Goal: Download file/media

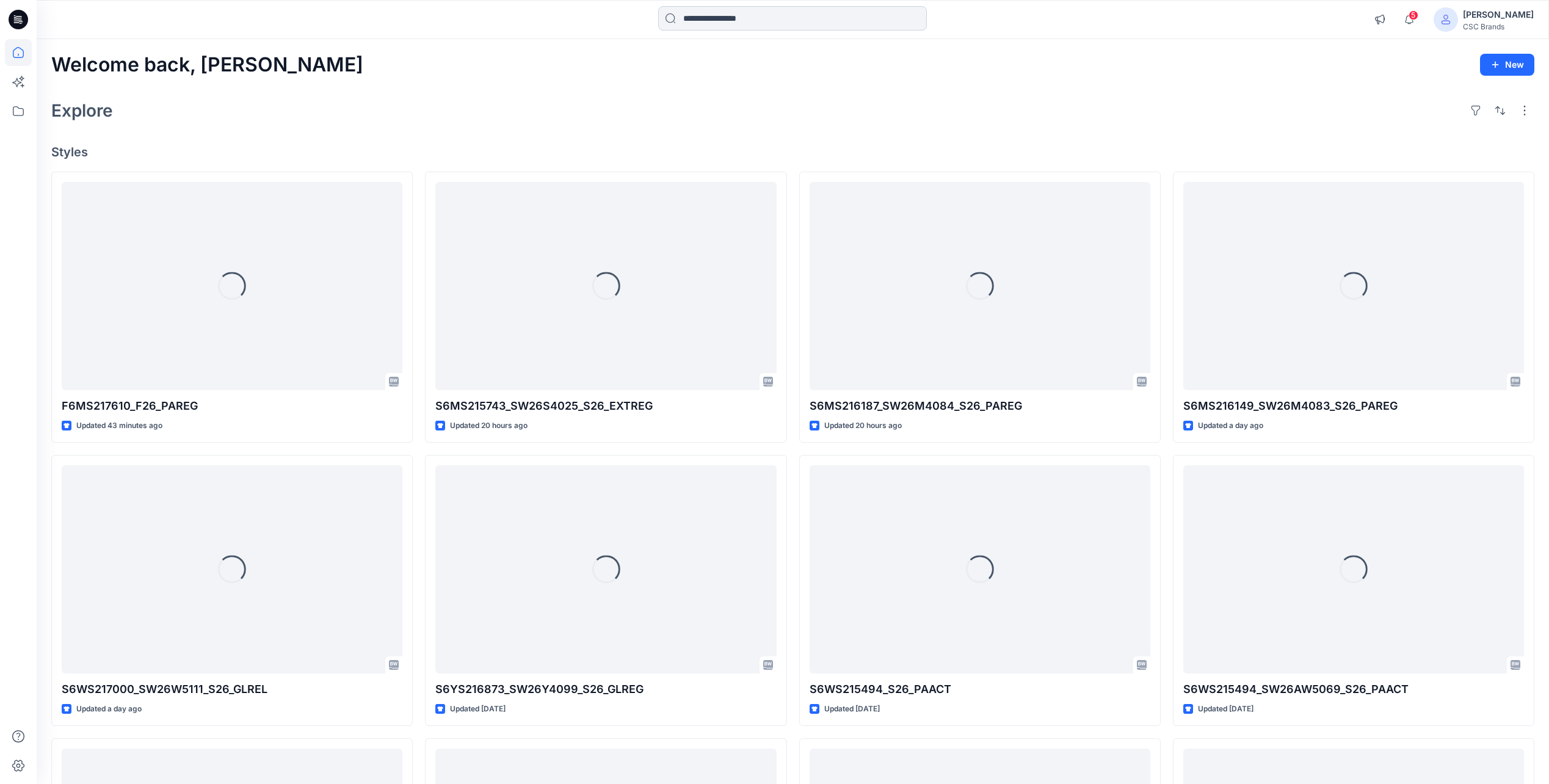
click at [713, 23] on input at bounding box center [792, 19] width 268 height 24
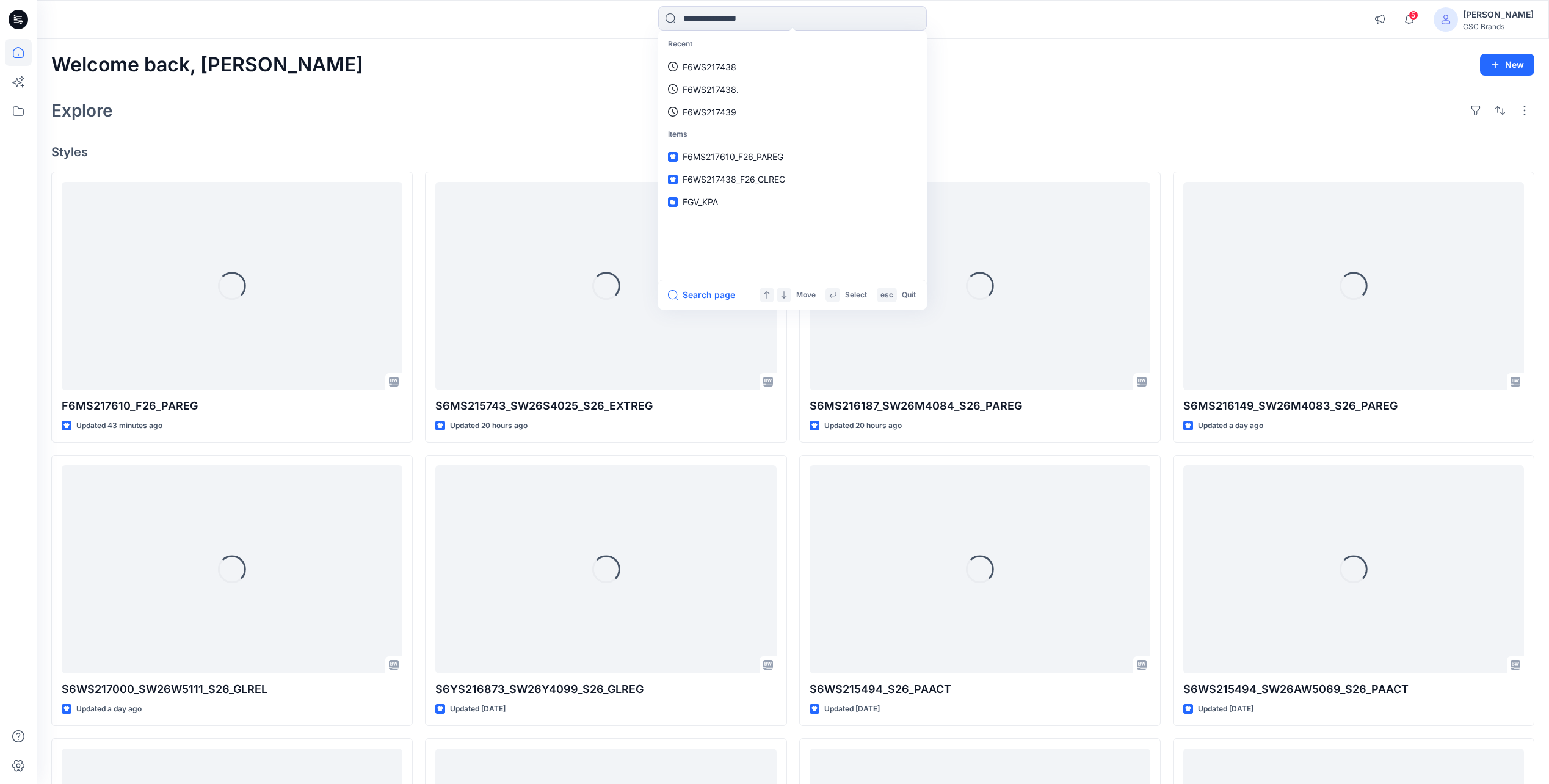
paste input "**********"
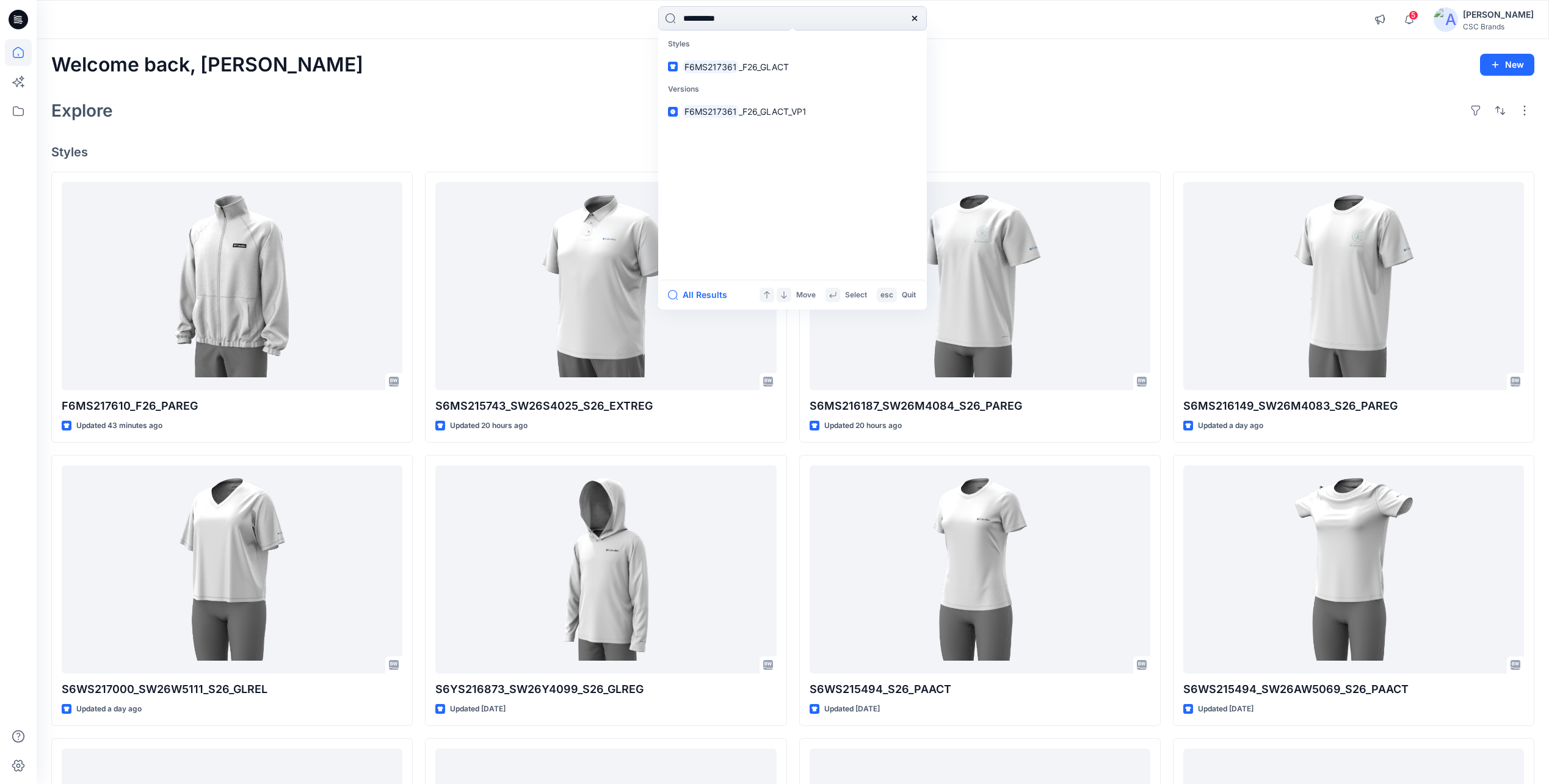
type input "**********"
click at [773, 79] on p "Versions" at bounding box center [792, 89] width 264 height 23
click at [771, 72] on p "F6MS217361 _F26_GLACT" at bounding box center [736, 67] width 106 height 13
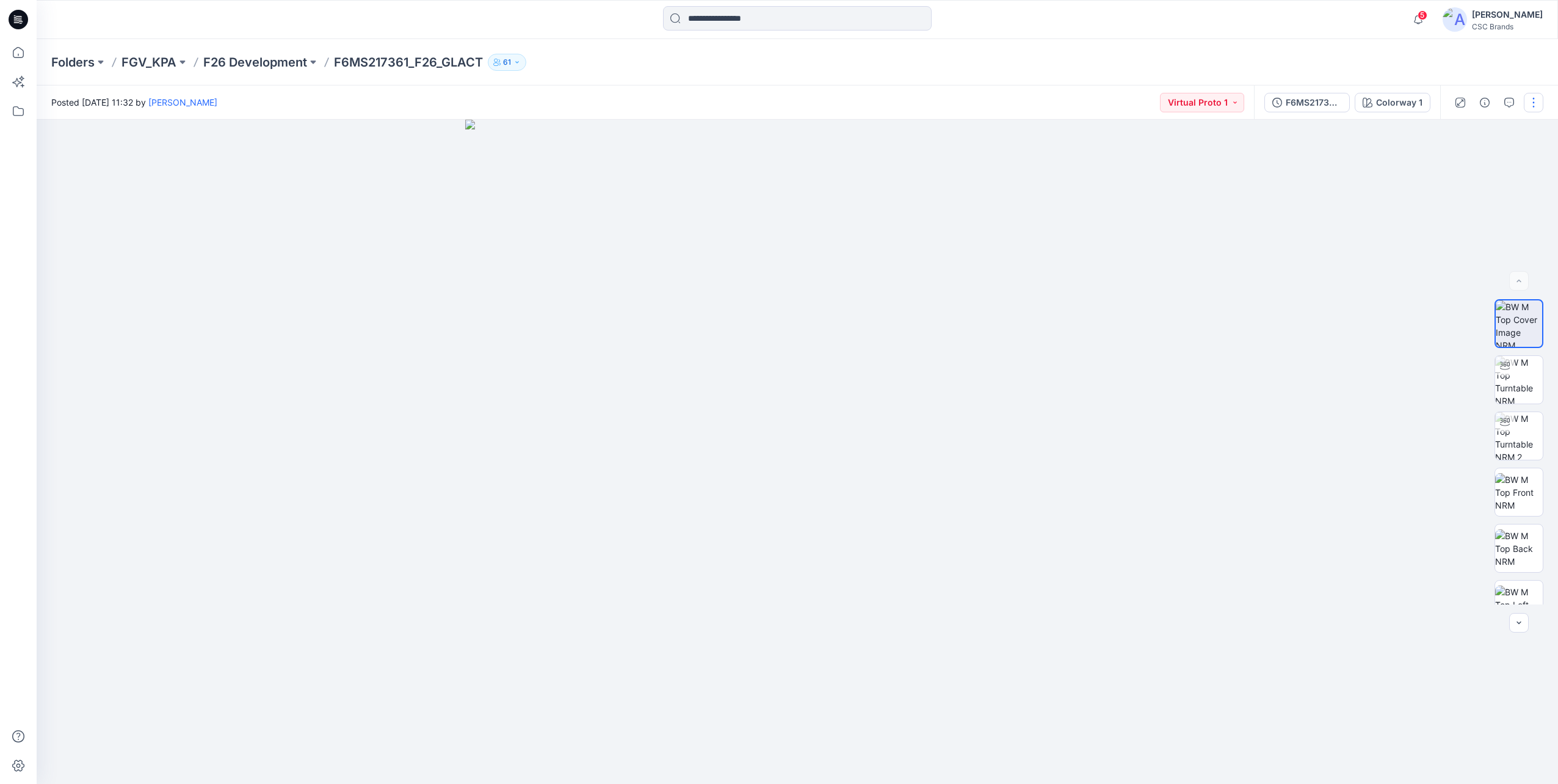
click at [1538, 100] on button "button" at bounding box center [1533, 102] width 19 height 19
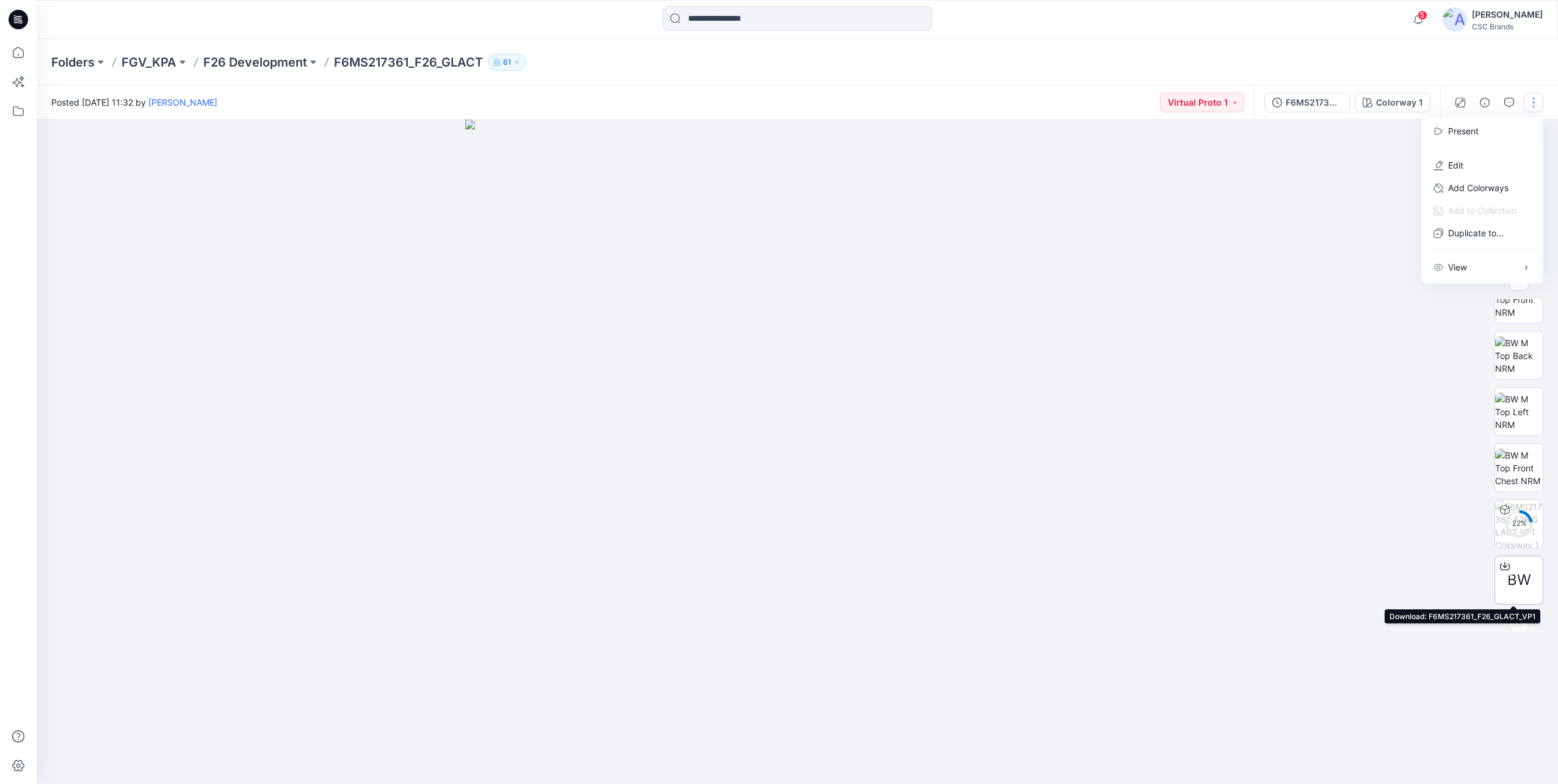
click at [1511, 589] on span "BW" at bounding box center [1519, 579] width 24 height 22
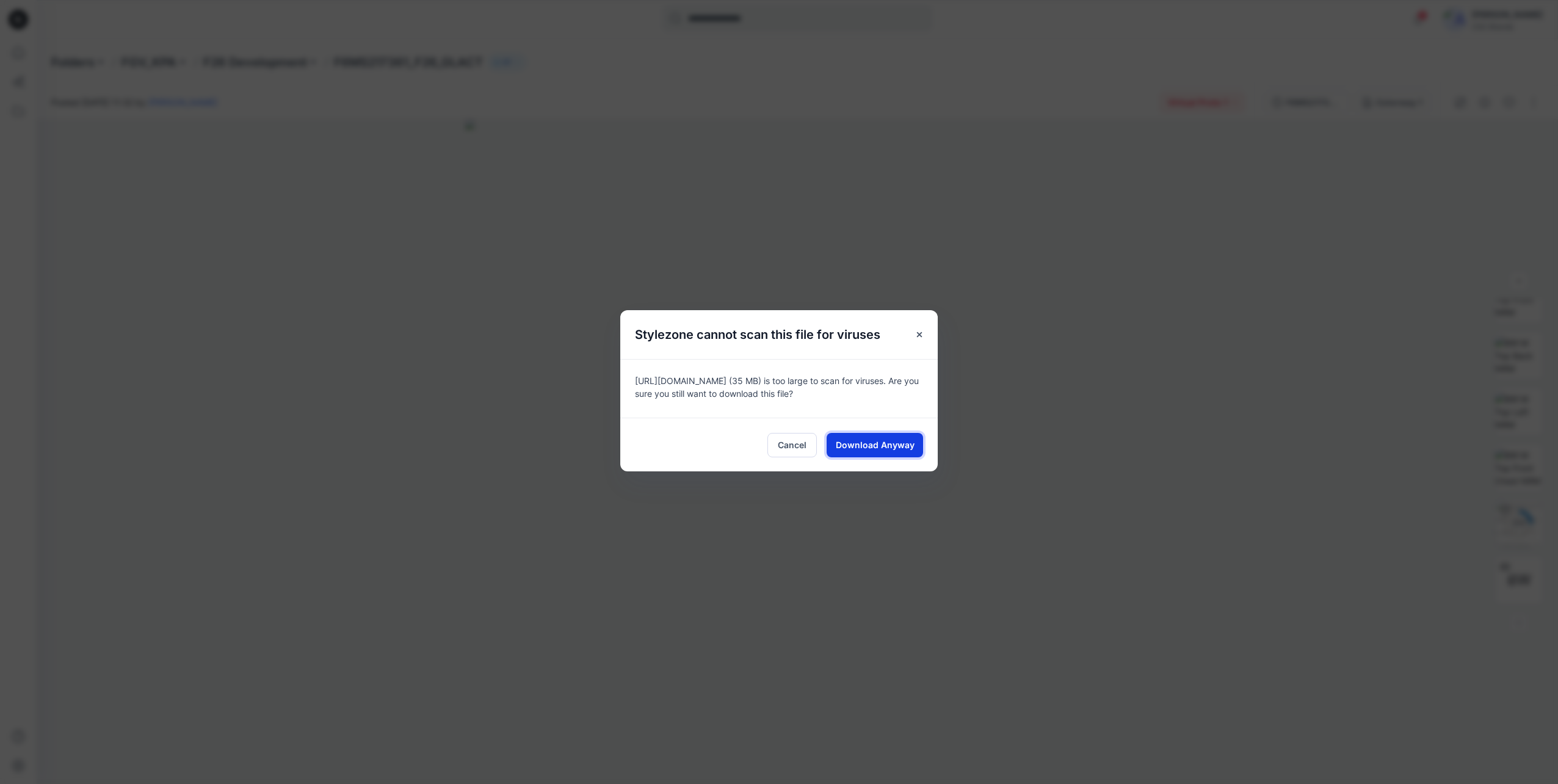
click at [893, 453] on button "Download Anyway" at bounding box center [874, 445] width 97 height 24
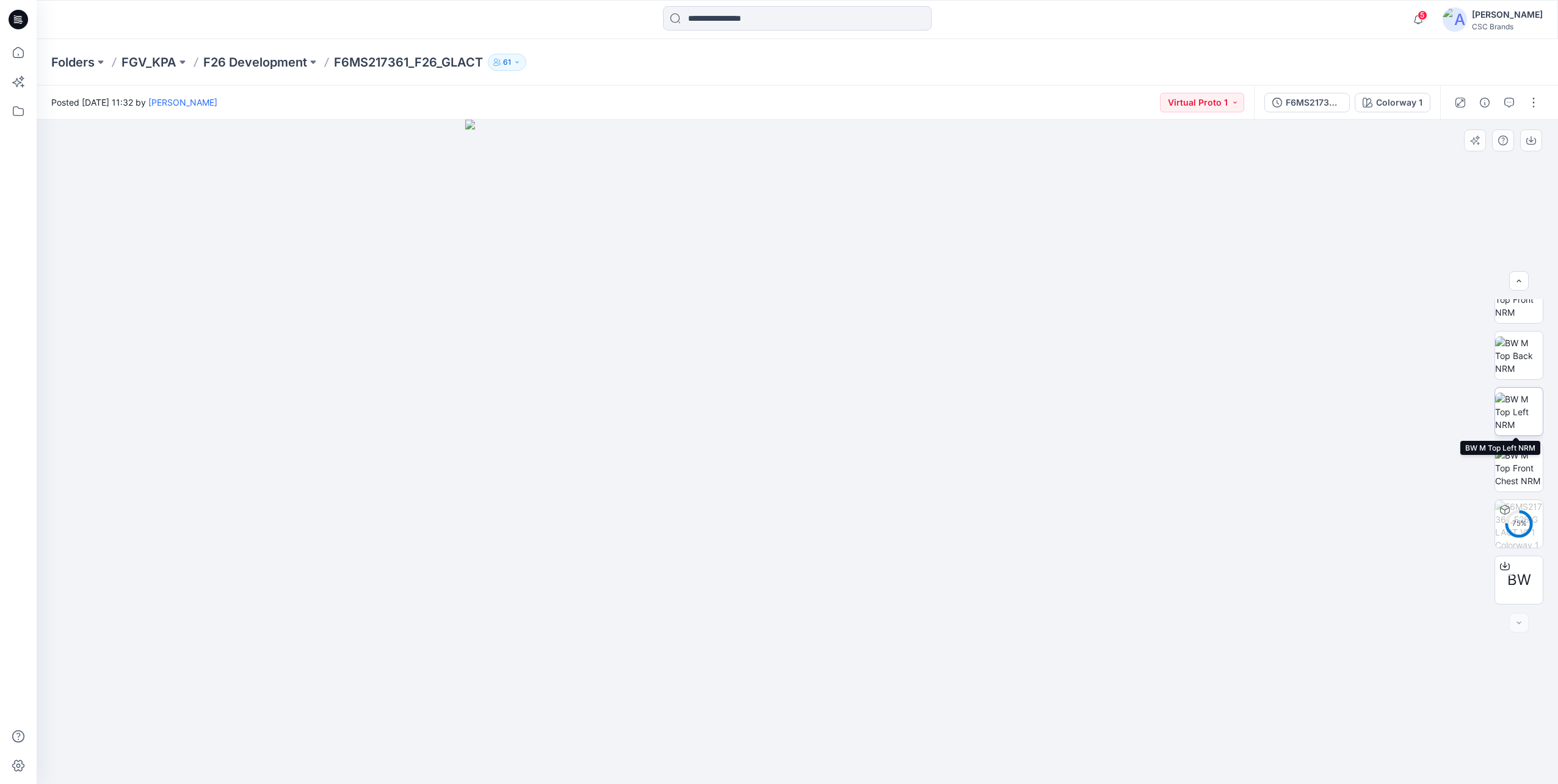
click at [1521, 415] on img at bounding box center [1519, 412] width 48 height 39
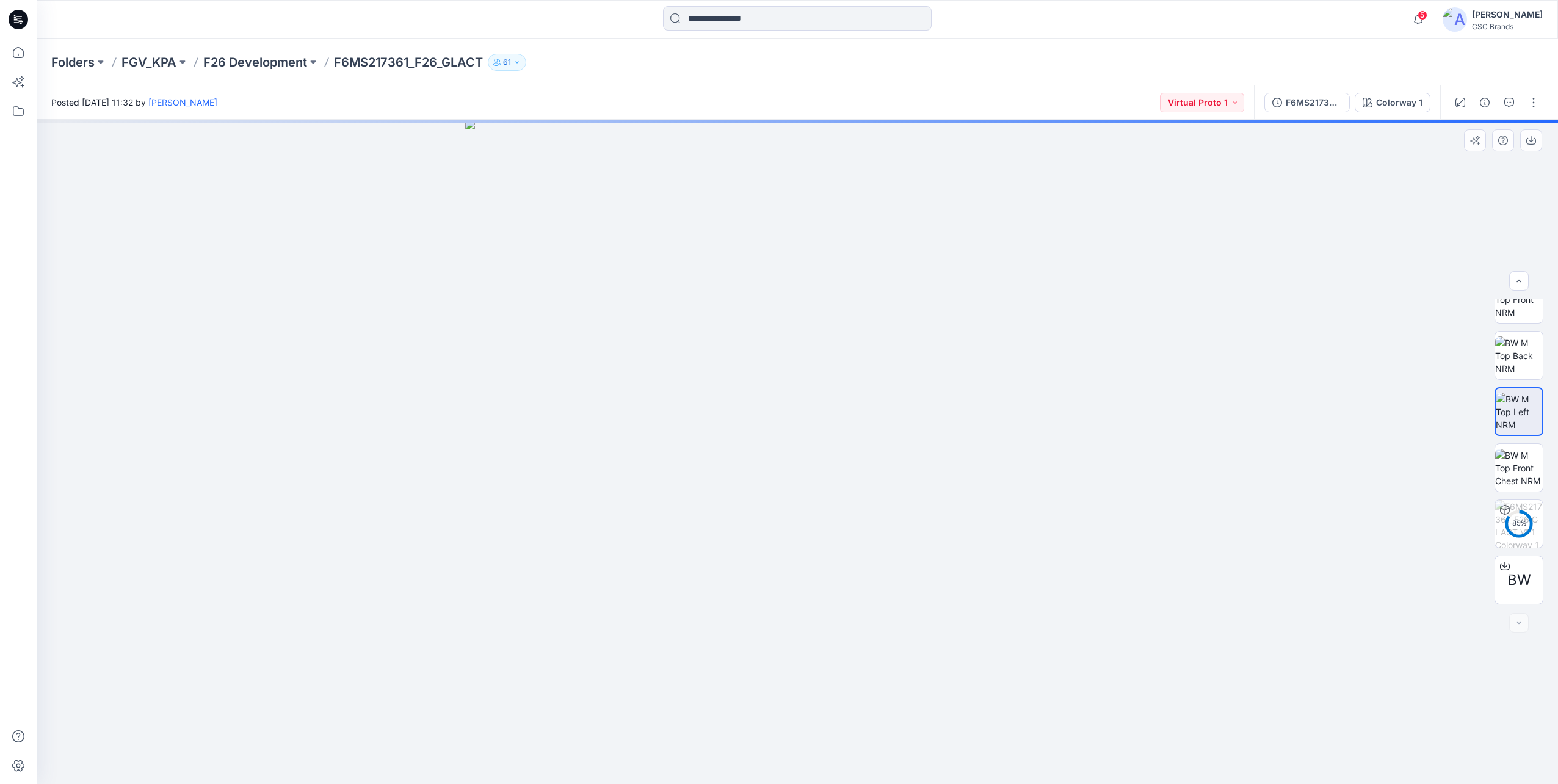
drag, startPoint x: 630, startPoint y: 552, endPoint x: 583, endPoint y: 553, distance: 47.0
click at [583, 553] on img at bounding box center [797, 451] width 664 height 664
drag, startPoint x: 587, startPoint y: 549, endPoint x: 564, endPoint y: 547, distance: 23.1
click at [564, 547] on img at bounding box center [797, 451] width 664 height 664
click at [1518, 526] on div "88 %" at bounding box center [1519, 523] width 29 height 11
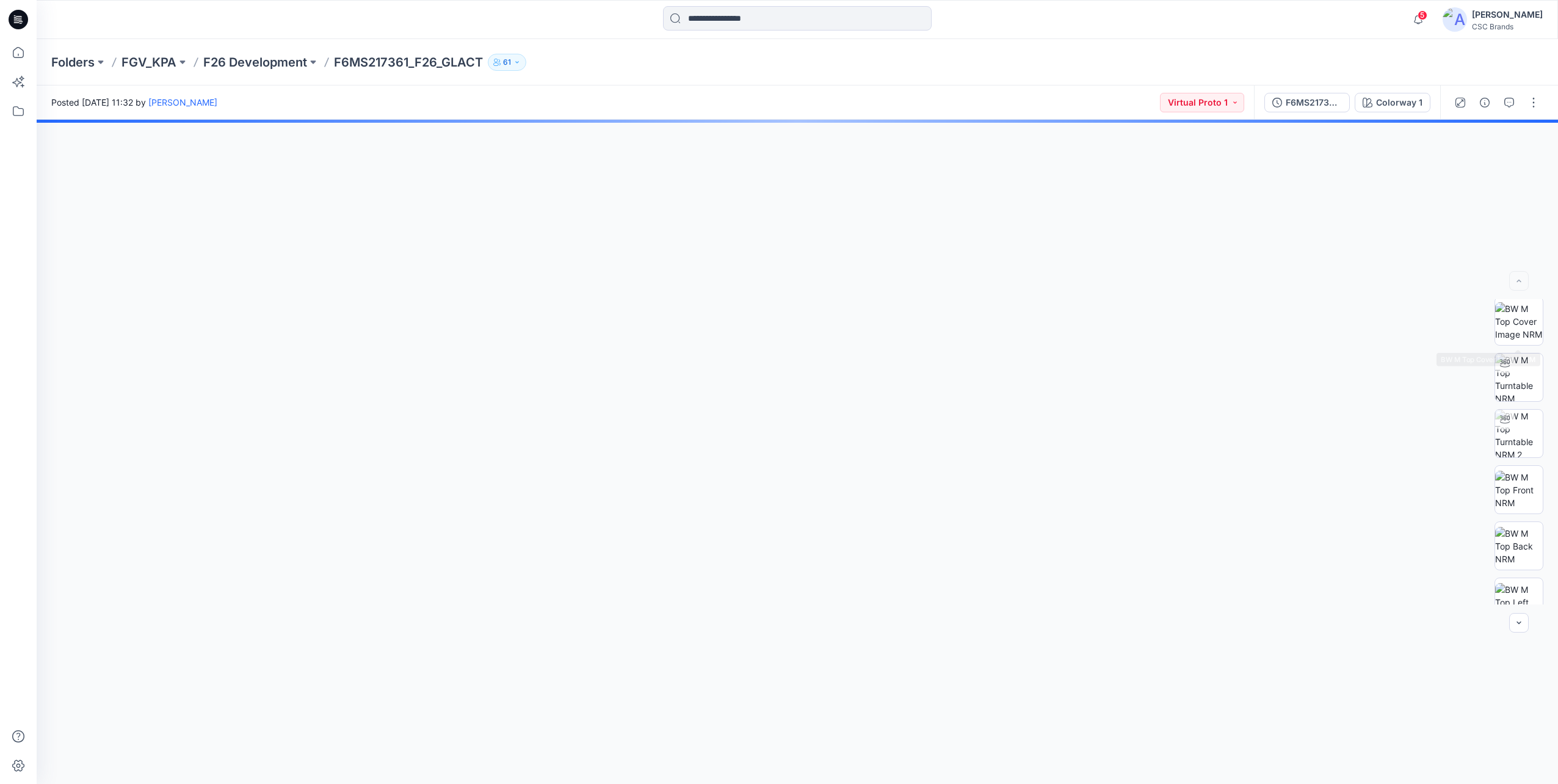
scroll to position [0, 0]
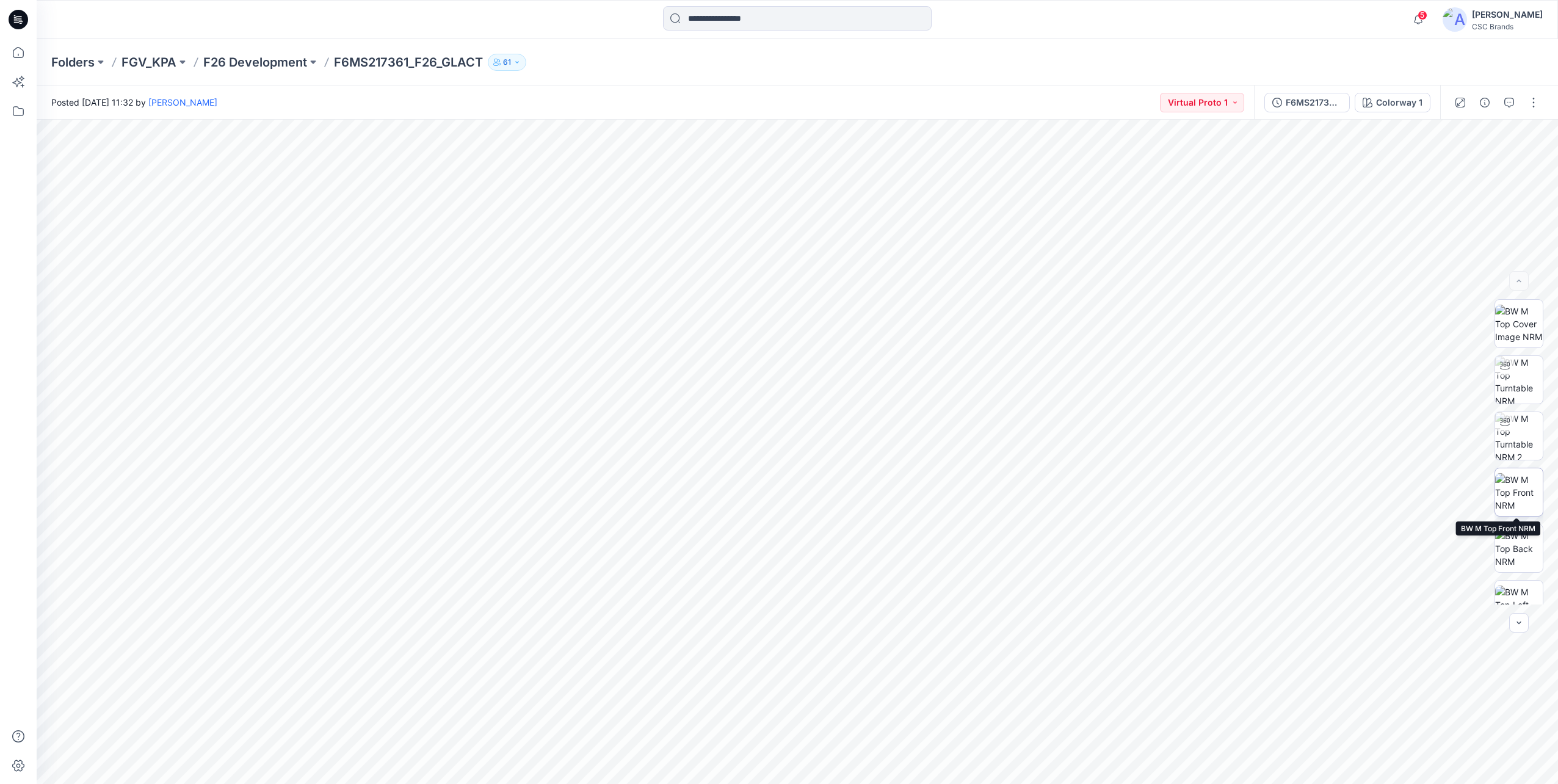
click at [1512, 496] on img at bounding box center [1519, 492] width 48 height 39
